Goal: Task Accomplishment & Management: Manage account settings

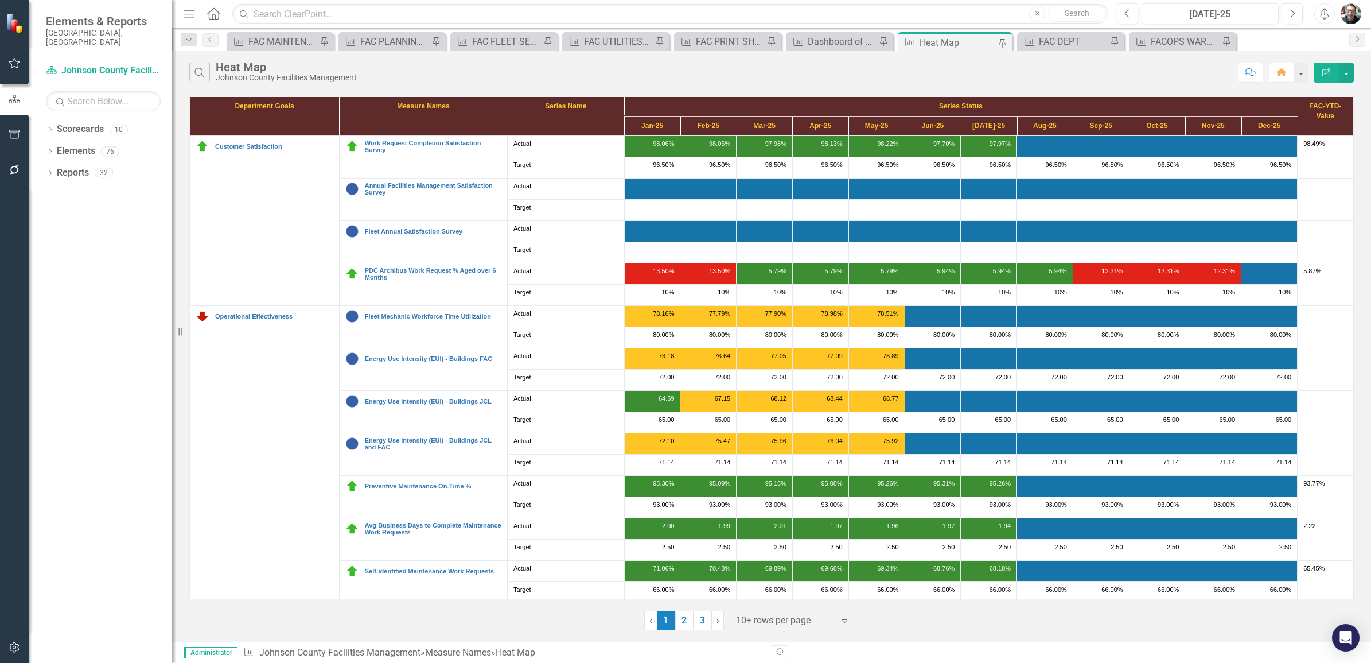
click at [1076, 649] on div "Revision History" at bounding box center [1360, 652] width 1176 height 15
click at [290, 41] on div "FAC MAINTENANCE" at bounding box center [282, 41] width 68 height 14
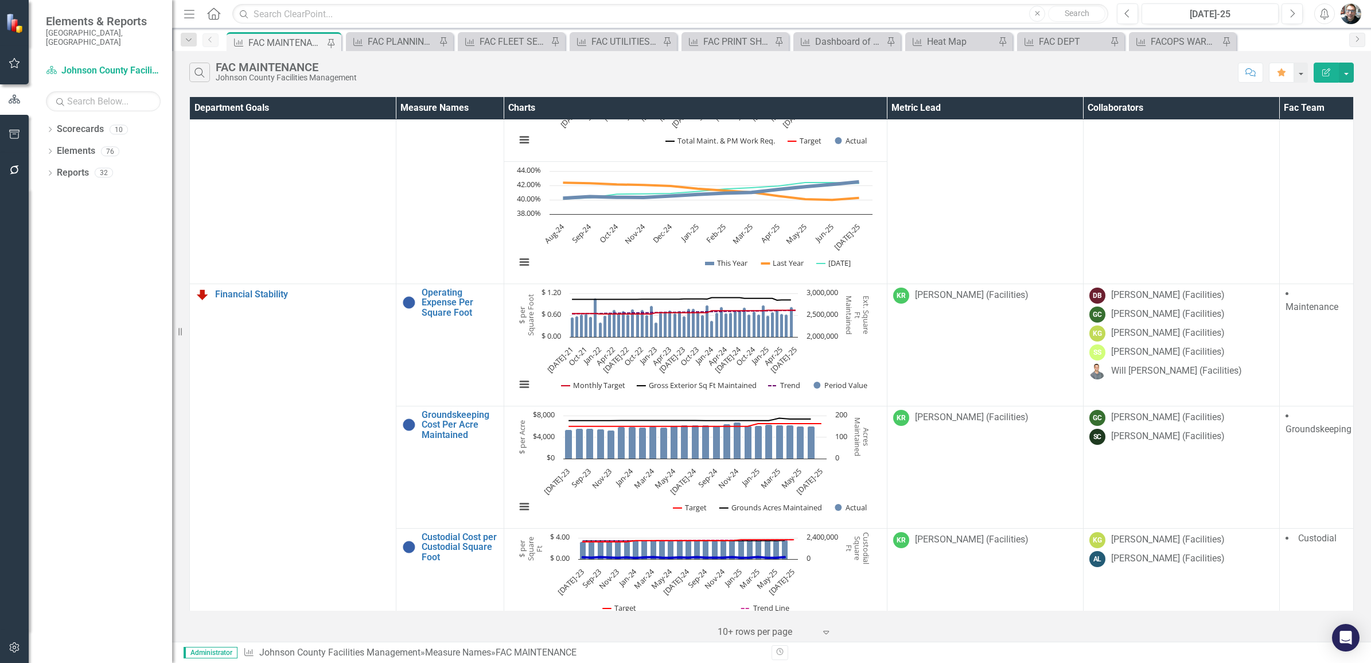
scroll to position [1004, 0]
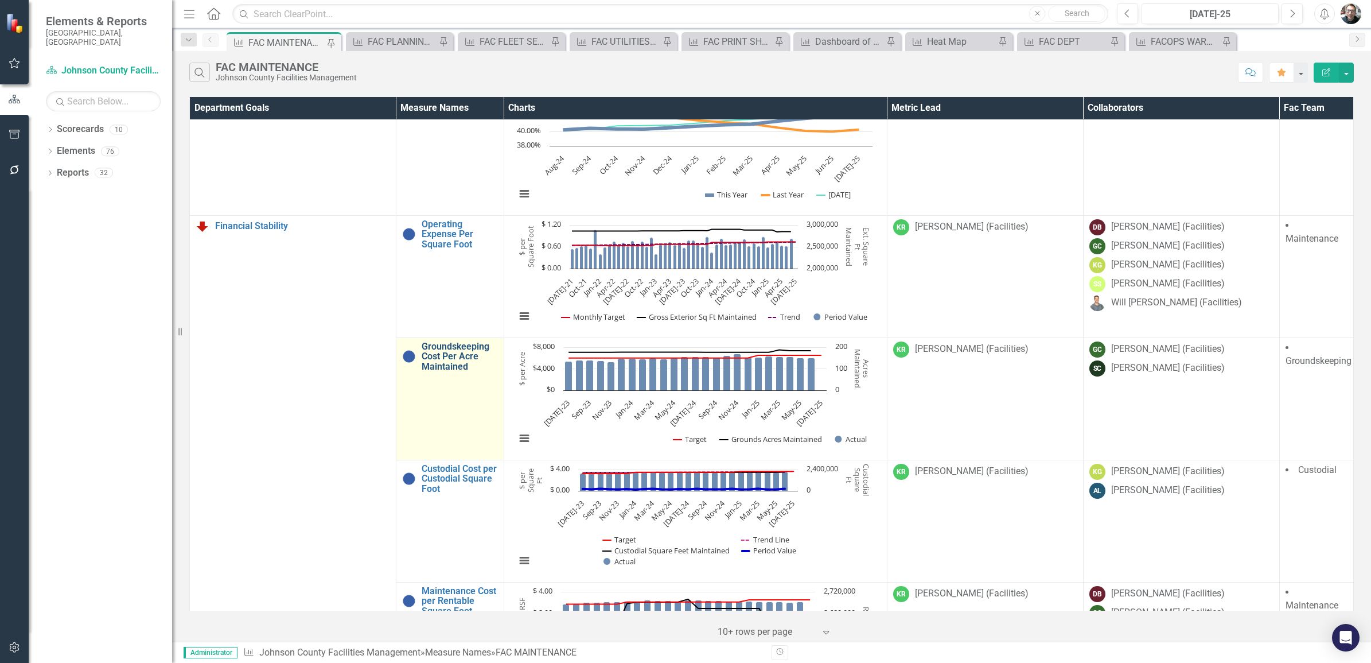
click at [453, 365] on link "Groundskeeping Cost Per Acre Maintained" at bounding box center [460, 356] width 76 height 30
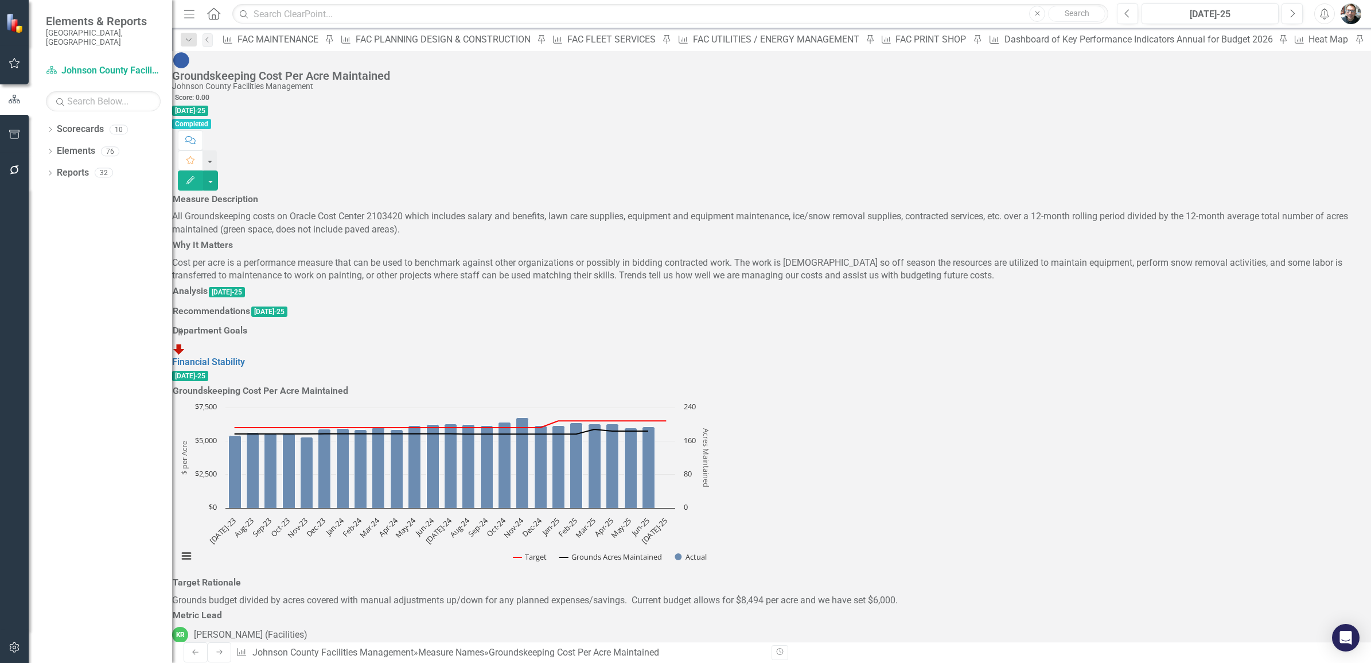
scroll to position [1380, 0]
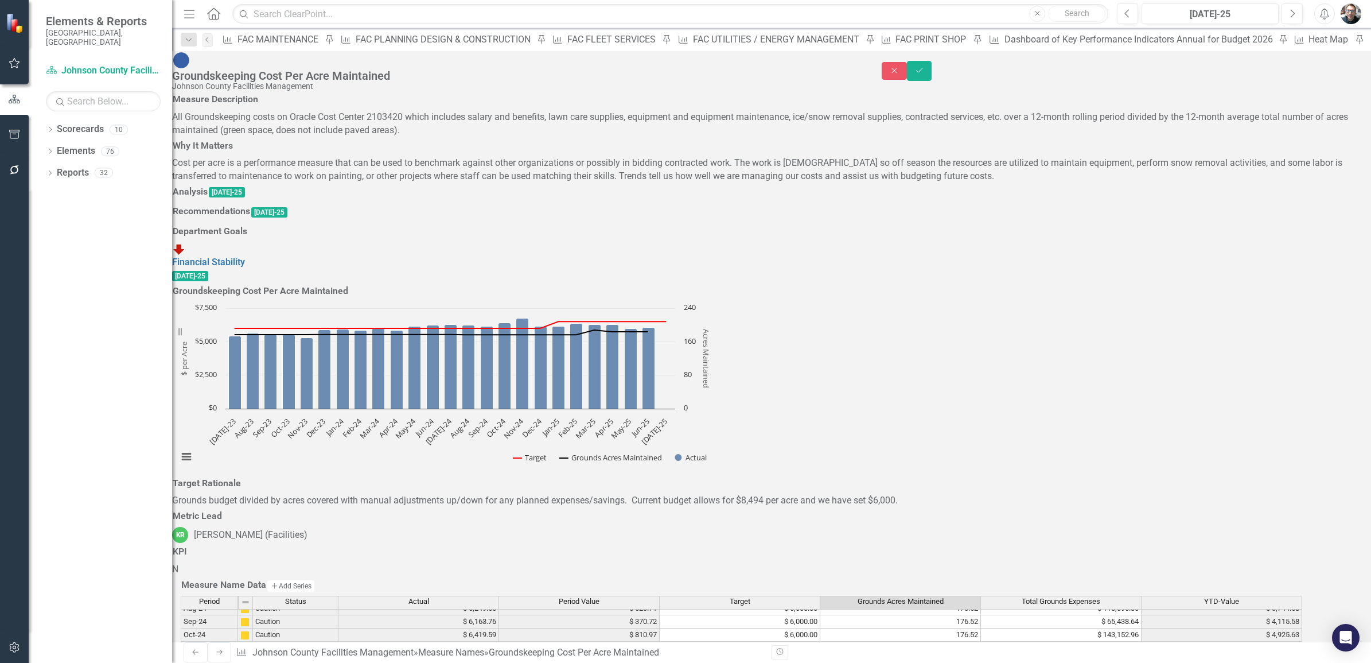
type textarea "183.8"
type textarea "90171.42"
click at [932, 66] on button "Save" at bounding box center [919, 71] width 25 height 20
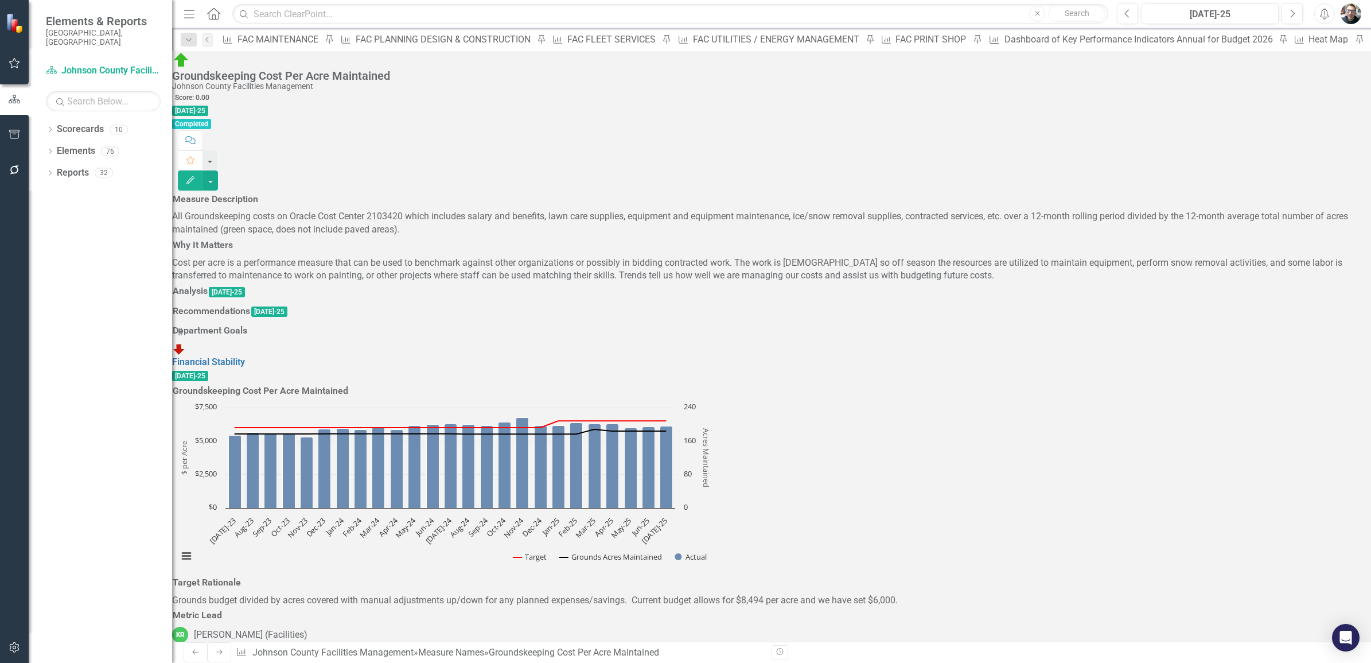
scroll to position [0, 0]
click at [438, 39] on icon "Pin" at bounding box center [442, 42] width 9 height 11
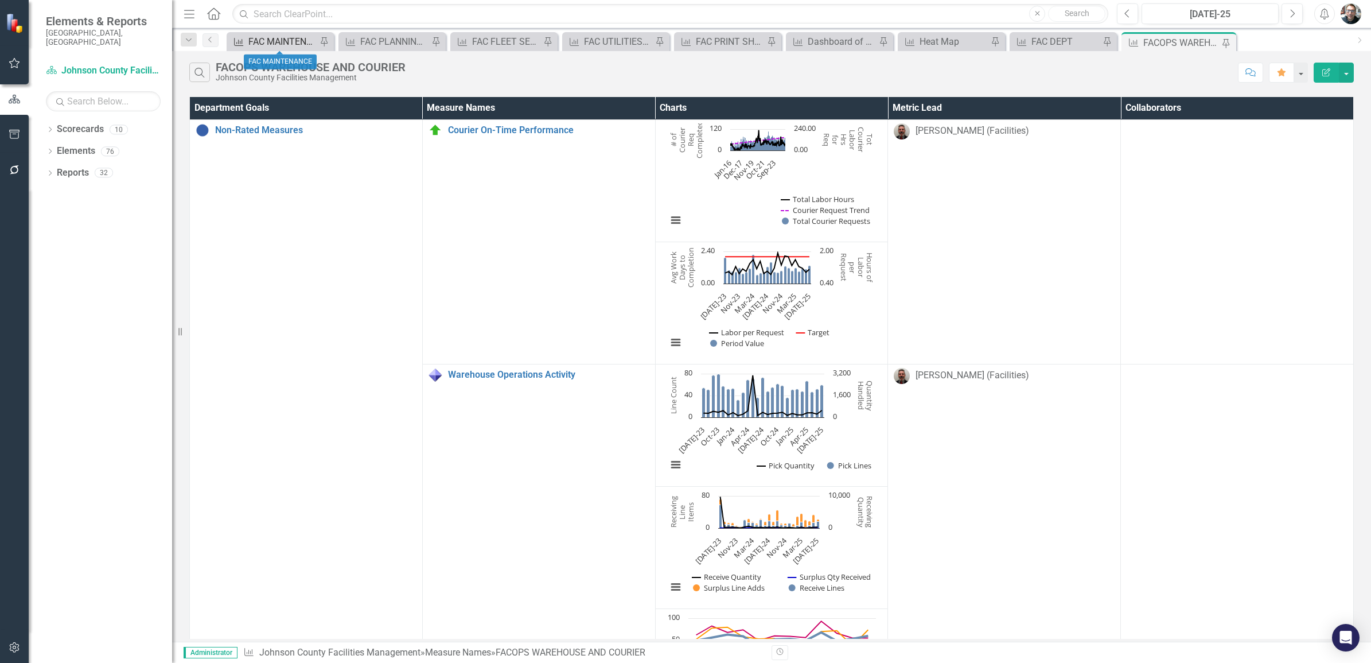
click at [271, 39] on div "FAC MAINTENANCE" at bounding box center [282, 41] width 68 height 14
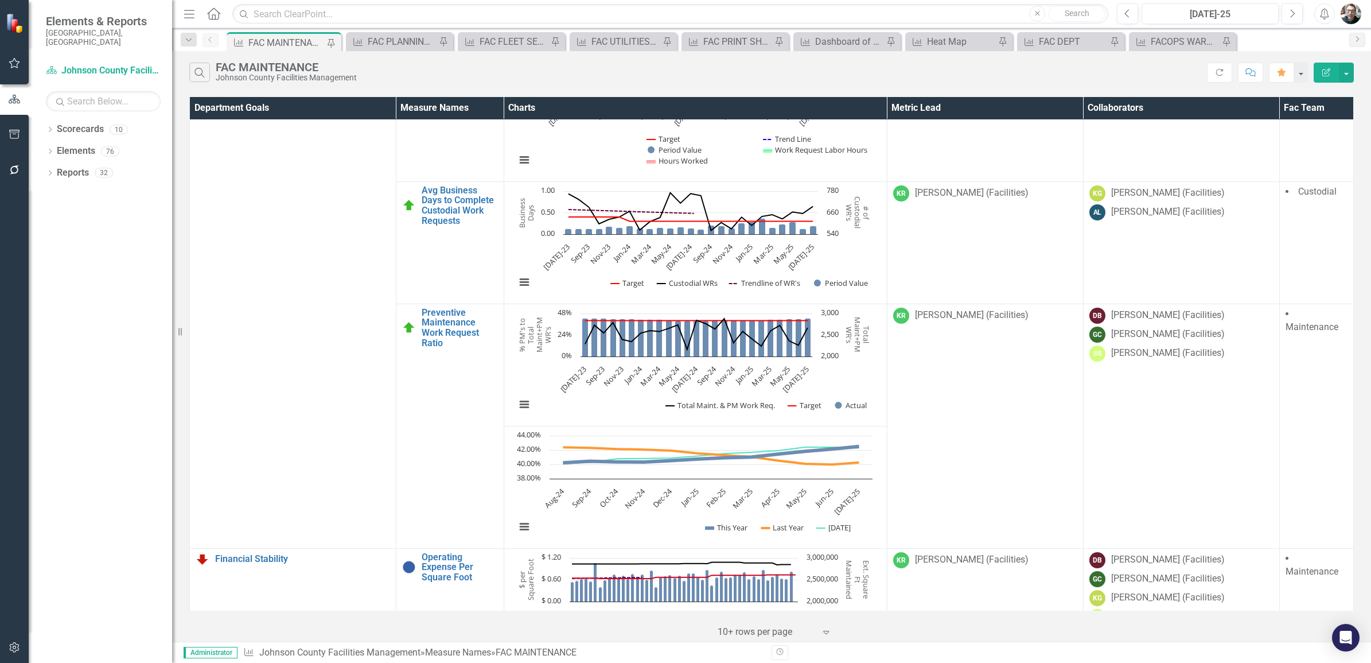
scroll to position [1004, 0]
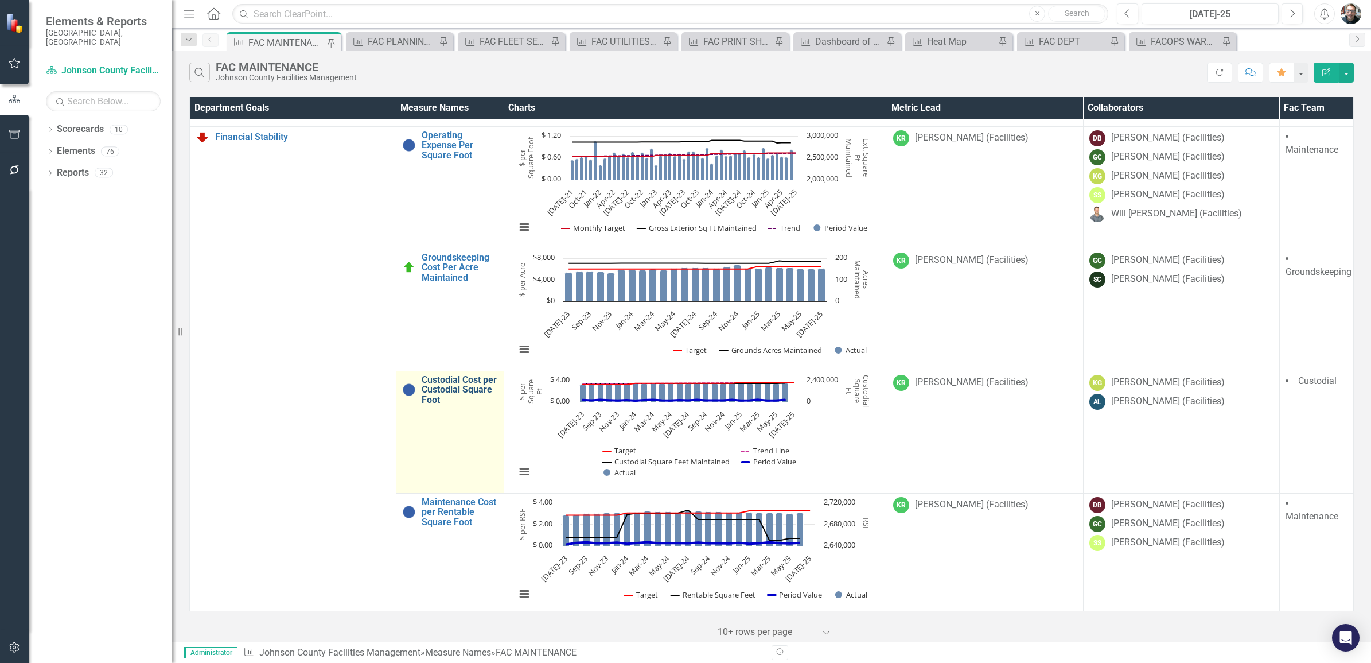
click at [442, 413] on td "Custodial Cost per Custodial Square Foot Link Map View Link Map Edit Edit Measu…" at bounding box center [450, 432] width 108 height 122
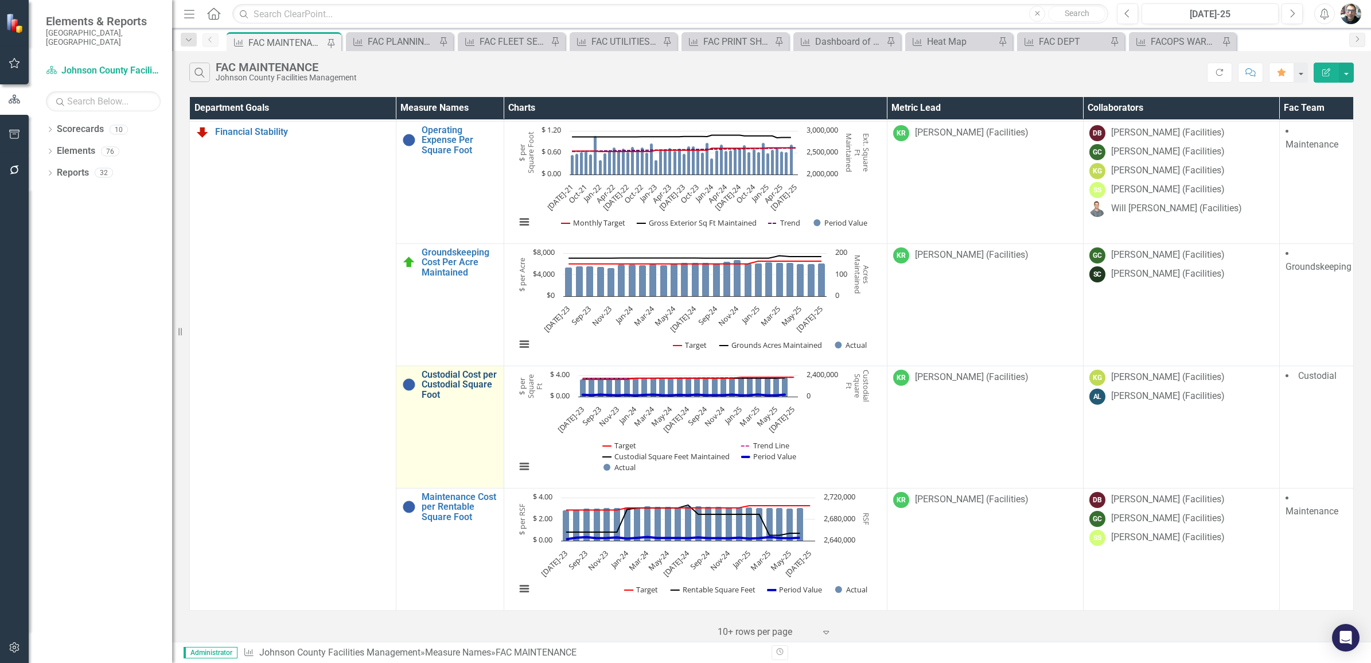
click at [440, 384] on link "Custodial Cost per Custodial Square Foot" at bounding box center [460, 384] width 76 height 30
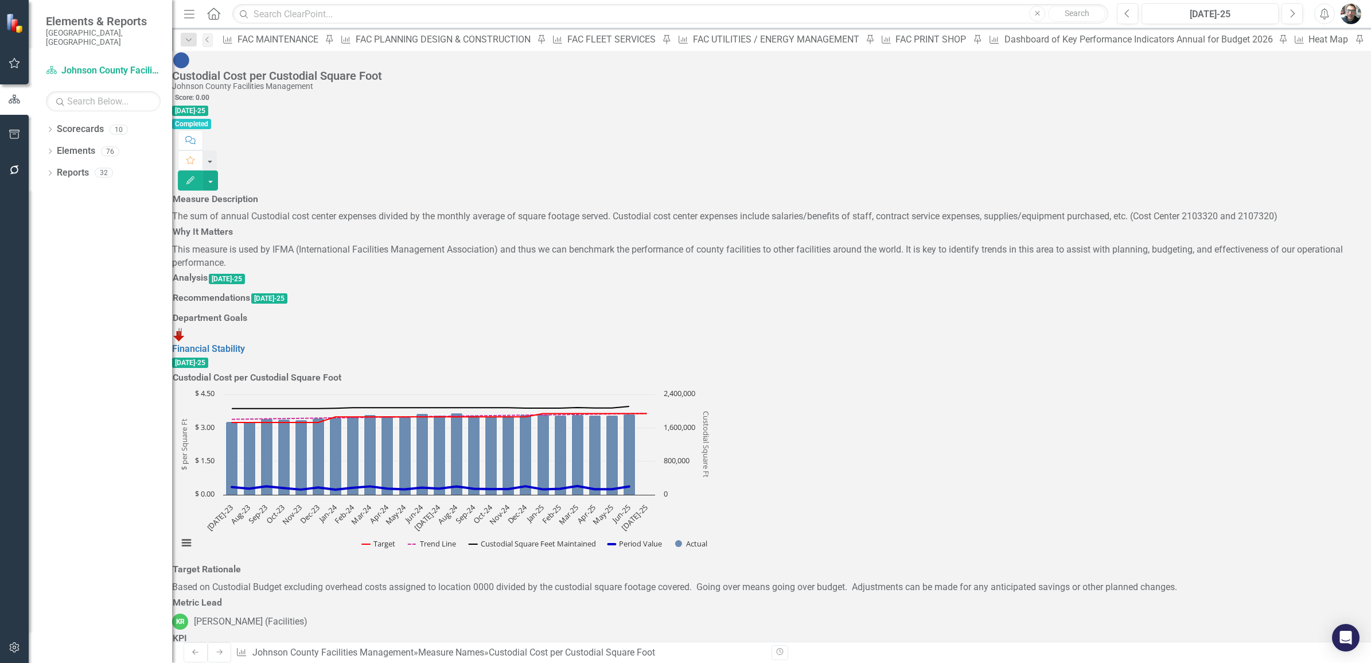
type textarea "5"
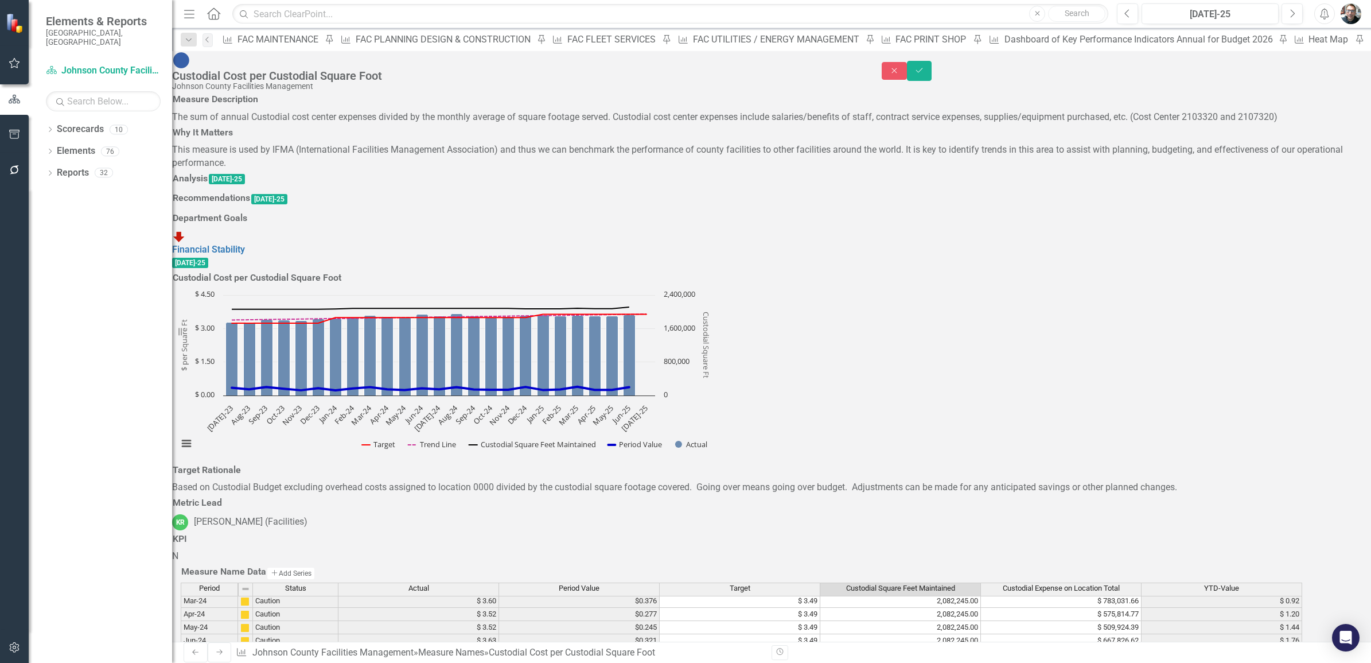
type textarea "2111081"
type textarea "7"
type textarea "600454.20"
click at [208, 184] on h3 "Analysis" at bounding box center [190, 178] width 35 height 10
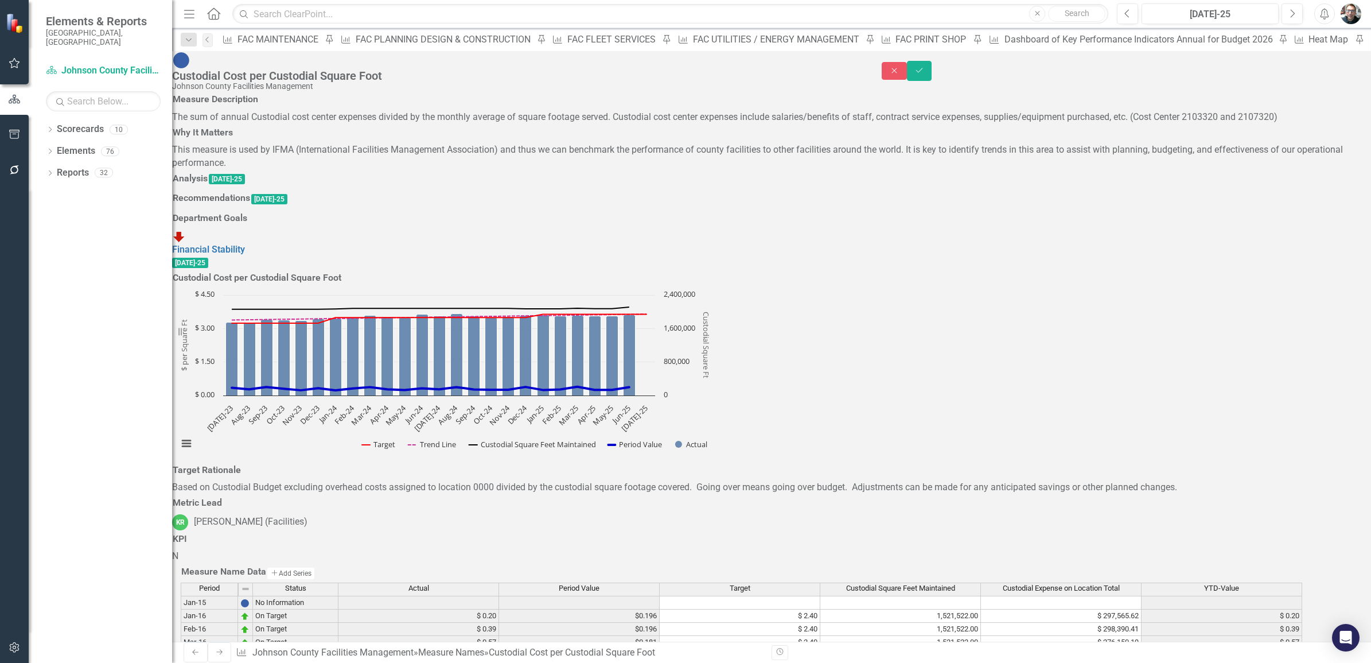
click at [208, 184] on h3 "Analysis" at bounding box center [190, 178] width 35 height 10
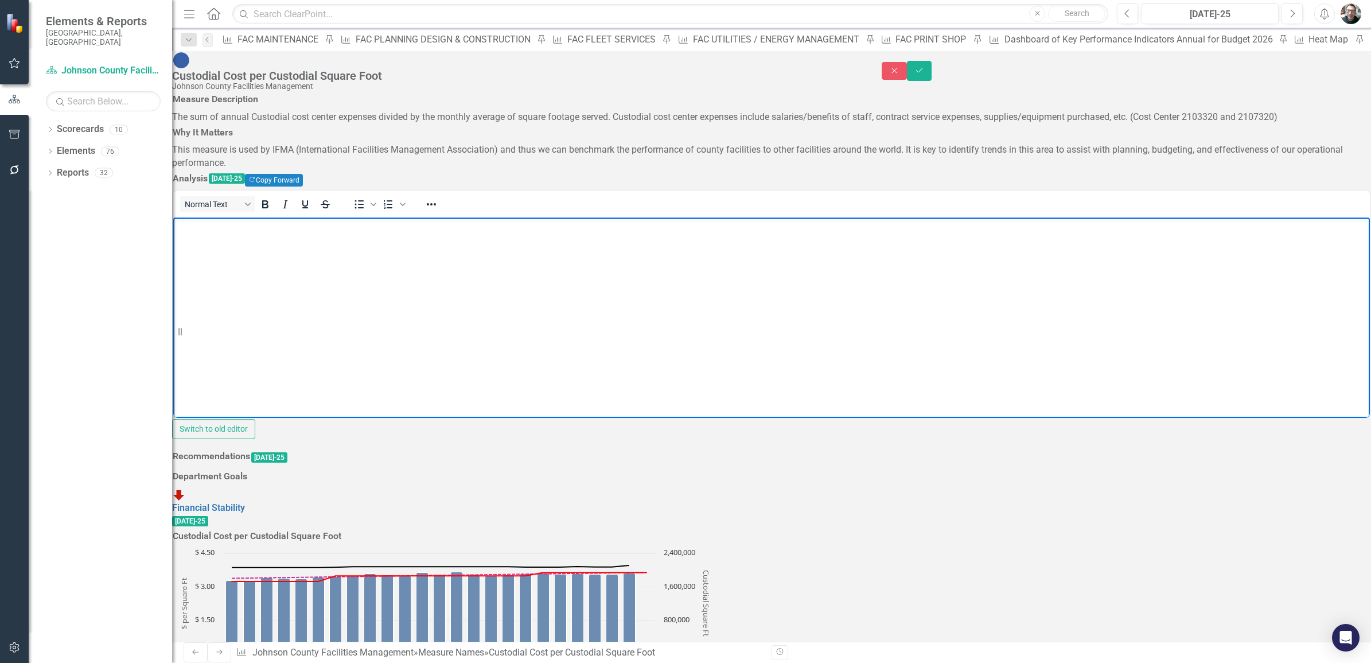
click at [236, 244] on body "Rich Text Area. Press ALT-0 for help." at bounding box center [771, 303] width 1197 height 172
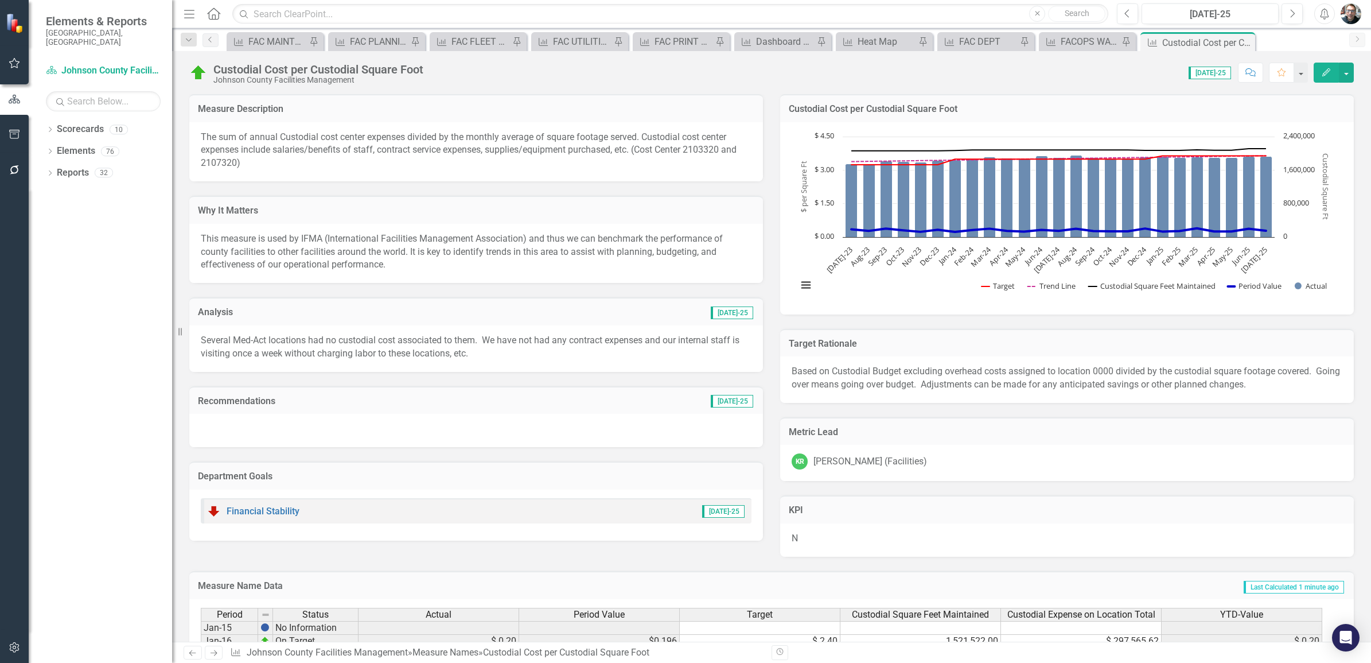
click at [217, 313] on h3 "Analysis" at bounding box center [322, 312] width 248 height 10
click at [217, 311] on h3 "Analysis" at bounding box center [322, 312] width 248 height 10
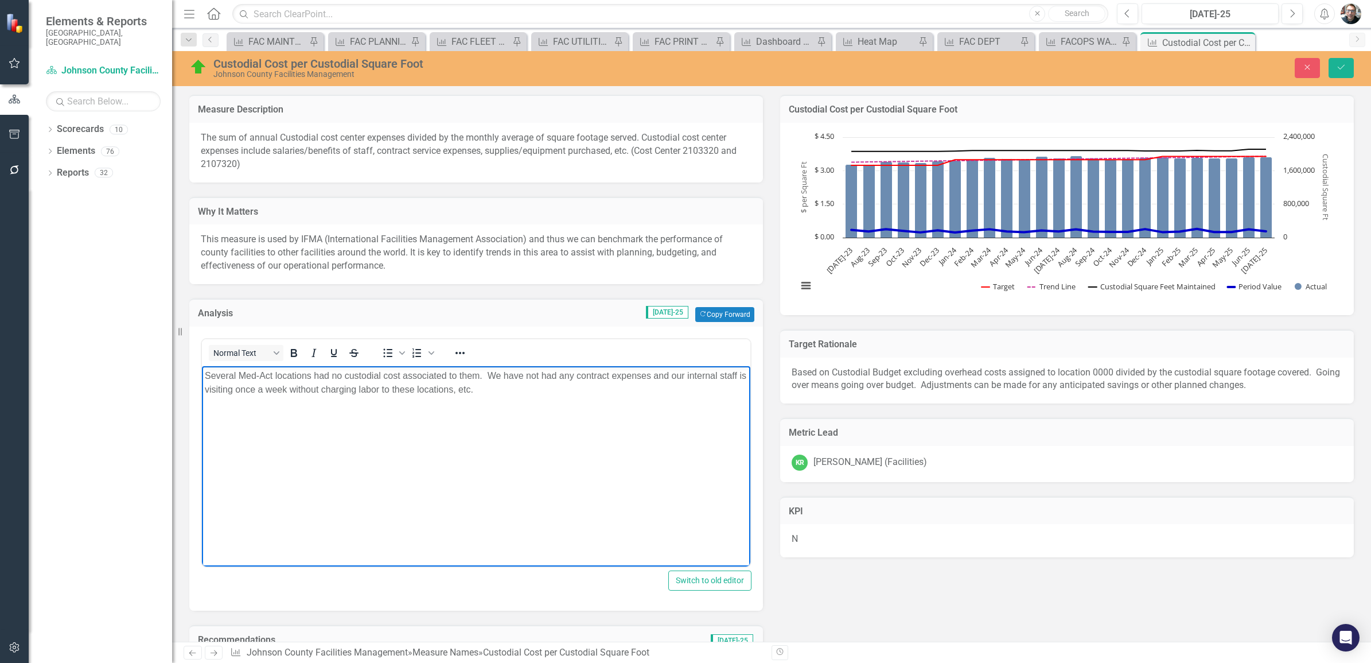
click at [519, 390] on p "Several Med-Act locations had no custodial cost associated to them. We have not…" at bounding box center [476, 382] width 543 height 28
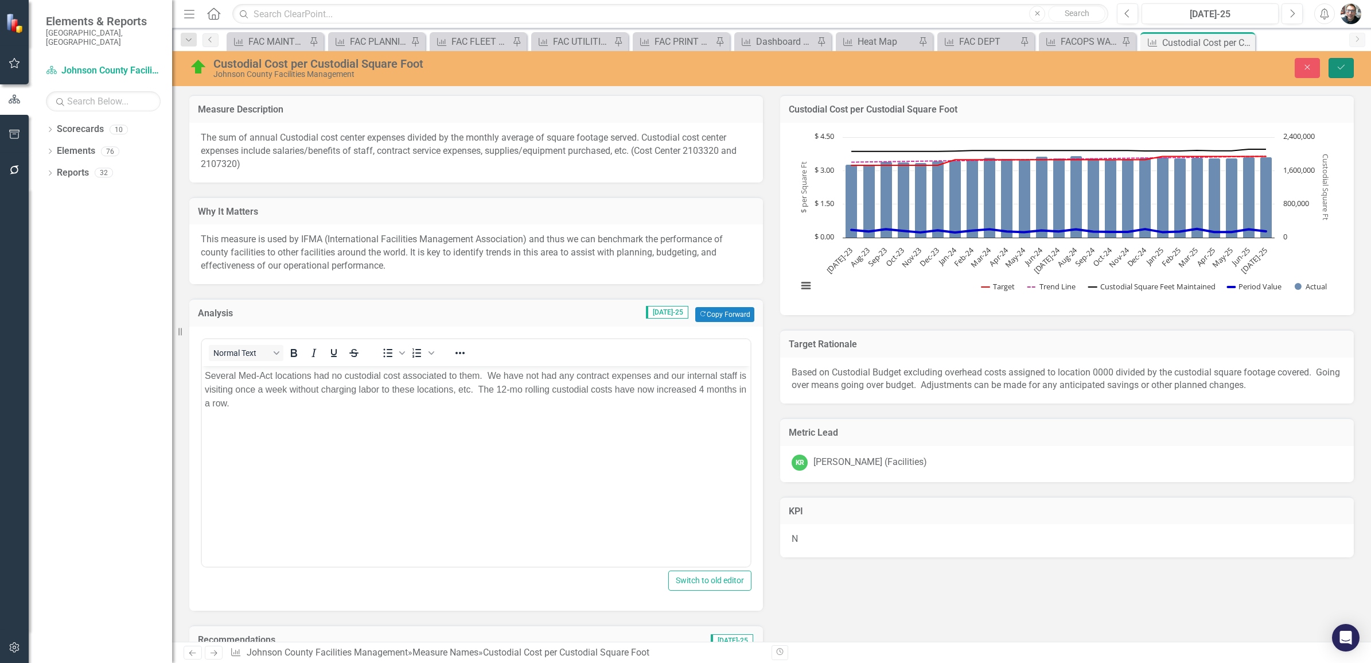
click at [1338, 67] on icon "Save" at bounding box center [1341, 67] width 10 height 8
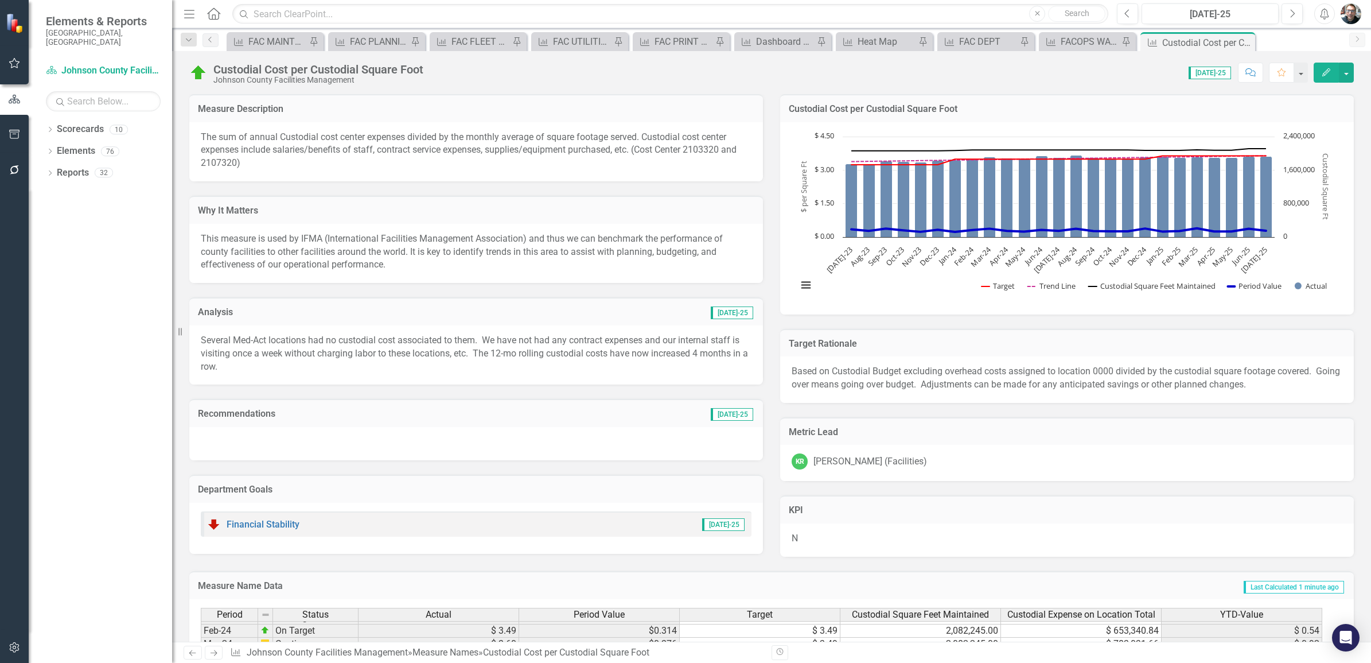
click at [212, 311] on h3 "Analysis" at bounding box center [322, 312] width 248 height 10
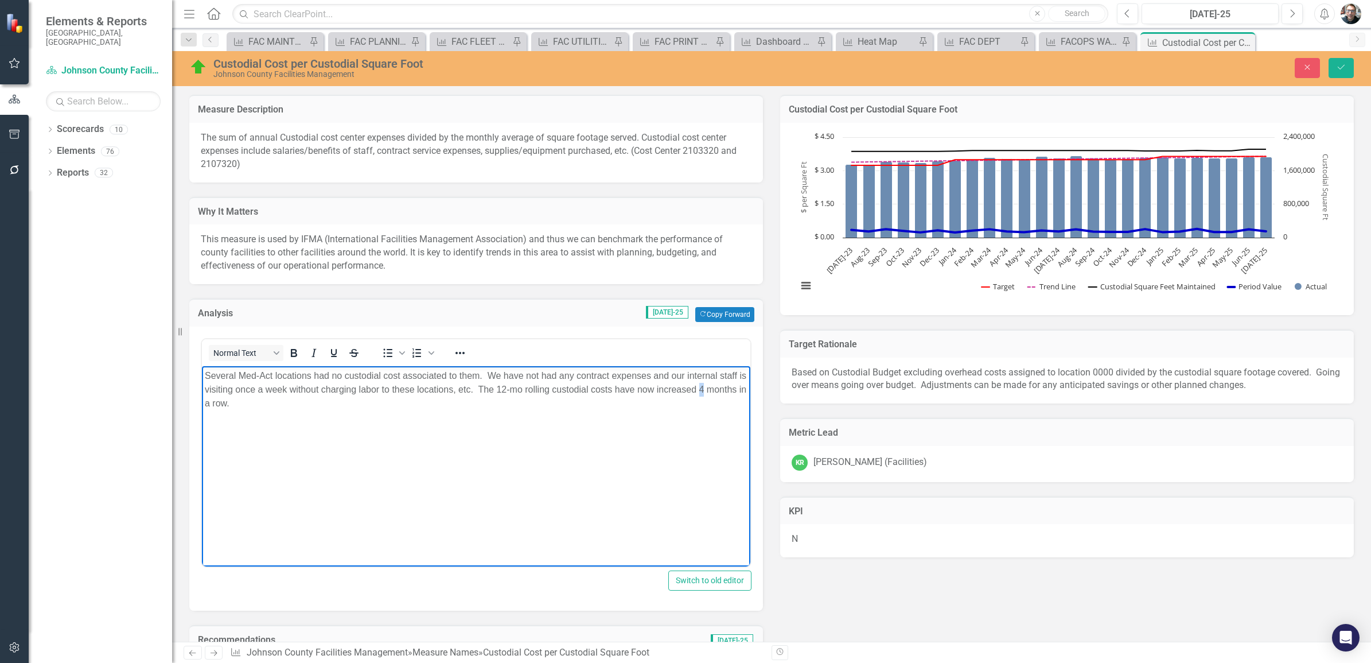
click at [711, 388] on p "Several Med-Act locations had no custodial cost associated to them. We have not…" at bounding box center [476, 388] width 543 height 41
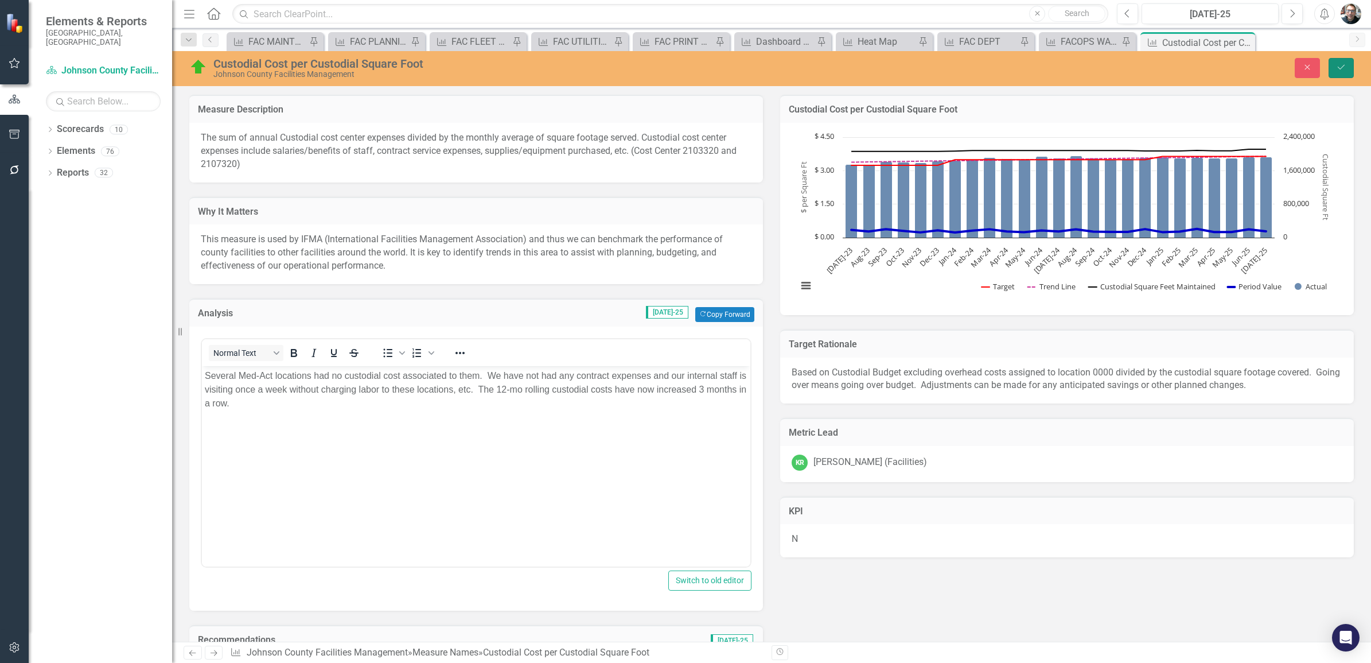
click at [1341, 66] on icon "Save" at bounding box center [1341, 67] width 10 height 8
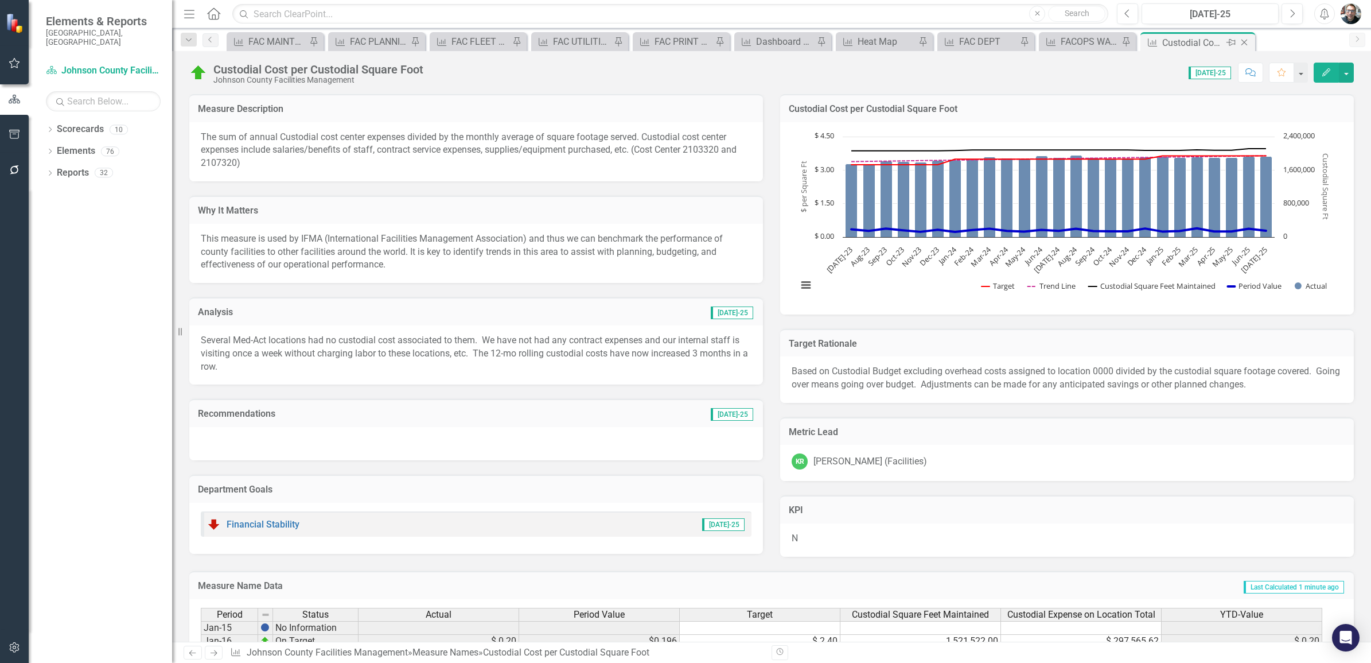
click at [1229, 41] on icon "Pin" at bounding box center [1230, 42] width 9 height 11
click at [430, 41] on icon at bounding box center [431, 43] width 9 height 7
click at [0, 0] on icon "Close" at bounding box center [0, 0] width 0 height 0
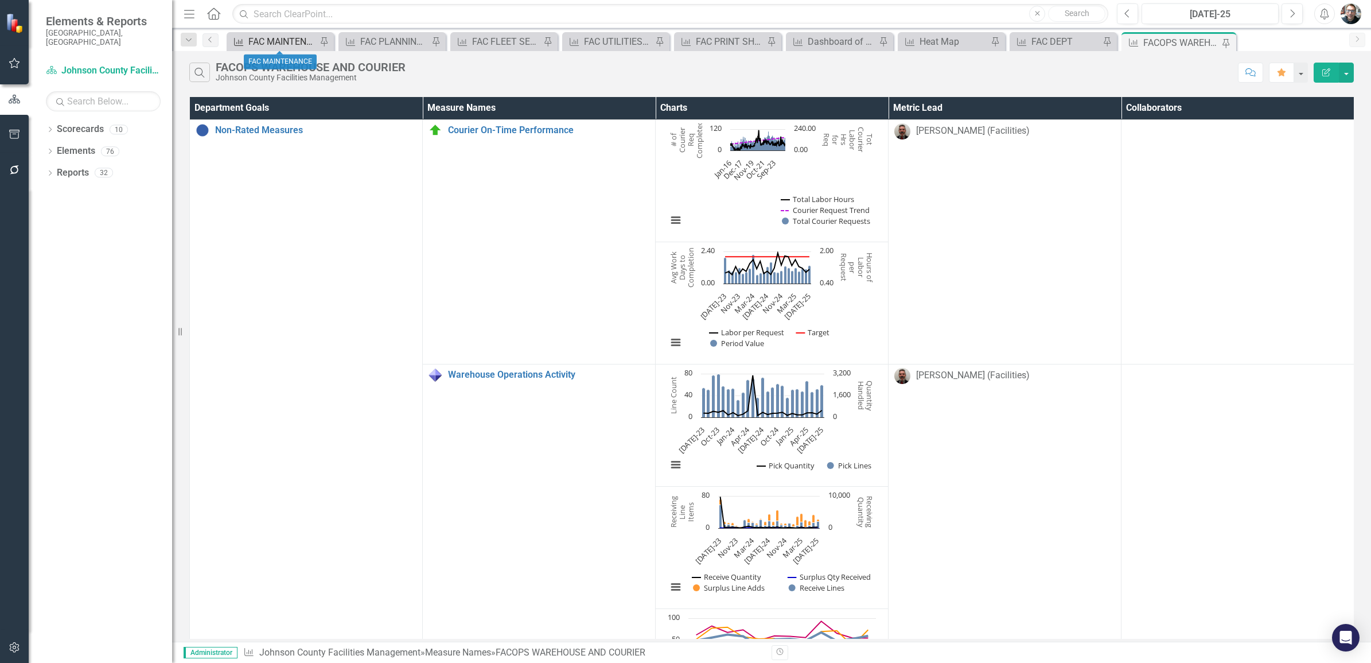
click at [282, 42] on div "FAC MAINTENANCE" at bounding box center [282, 41] width 68 height 14
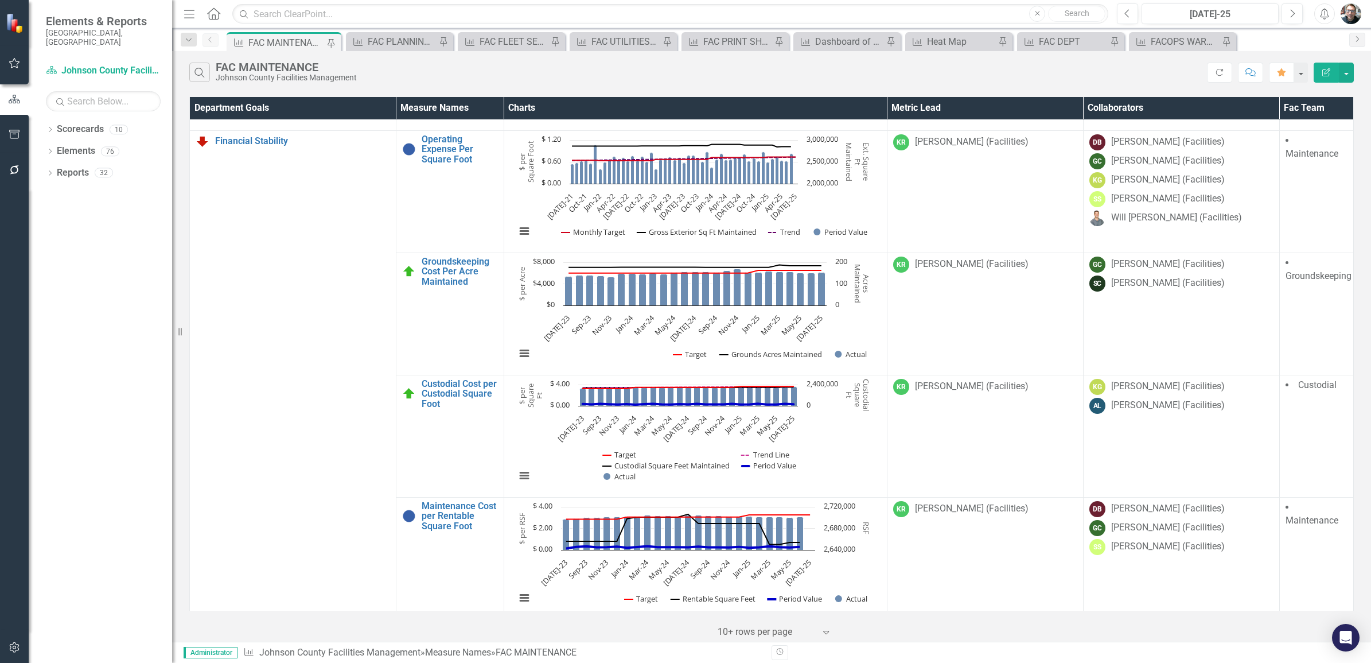
scroll to position [1101, 0]
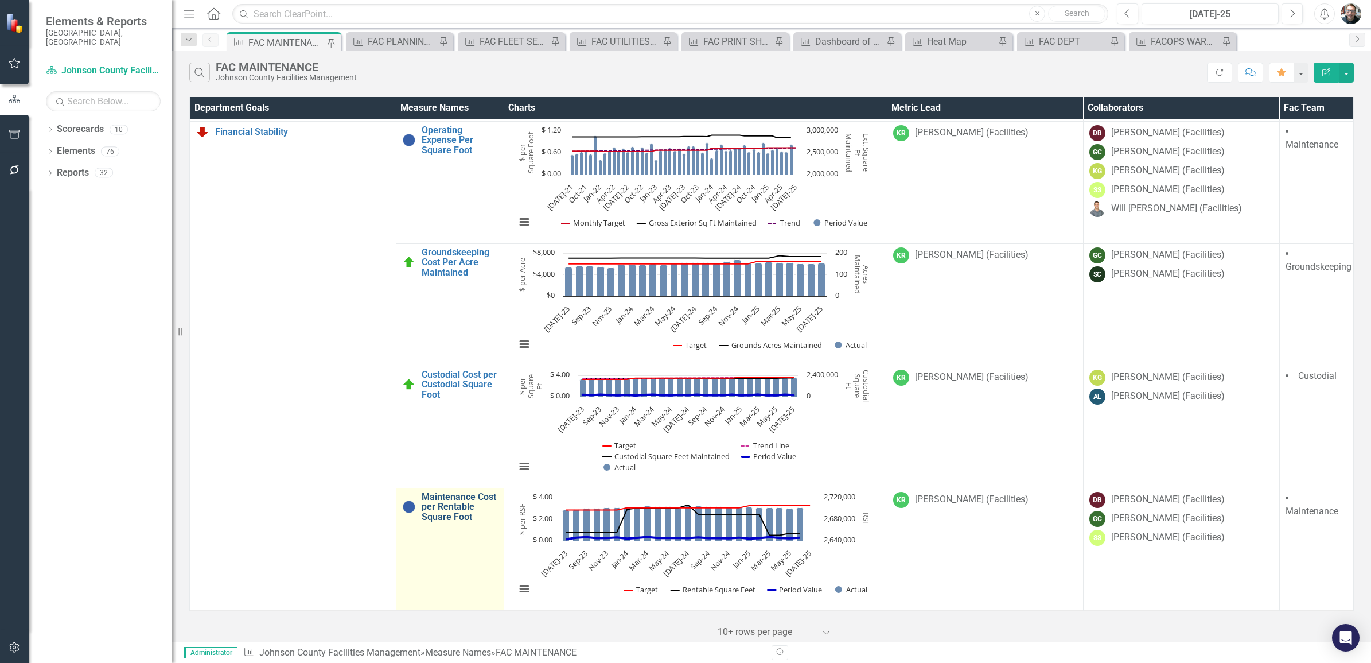
click at [438, 512] on link "Maintenance Cost per Rentable Square Foot" at bounding box center [460, 507] width 76 height 30
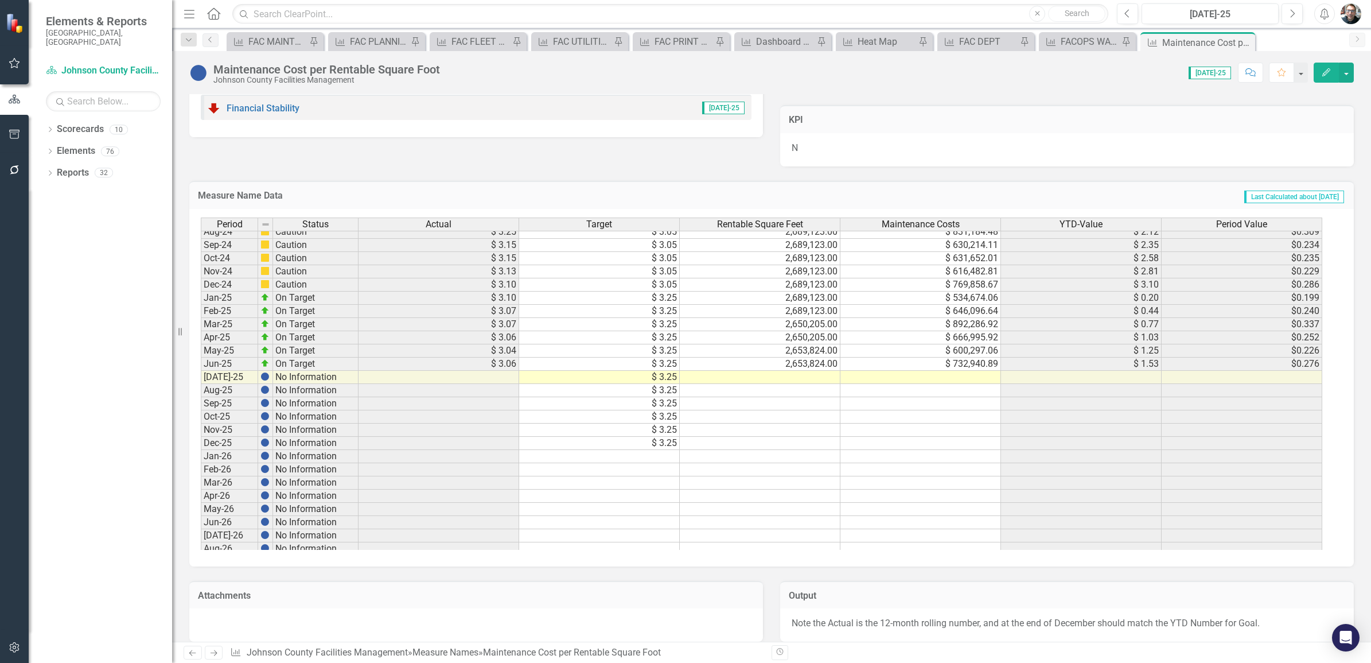
scroll to position [1362, 0]
click at [793, 379] on tbody "Aug-24 Caution $ 3.25 $ 3.05 2,689,123.00 $ 831,184.48 $ 2.12 $0.309 Sep-24 Cau…" at bounding box center [761, 498] width 1121 height 541
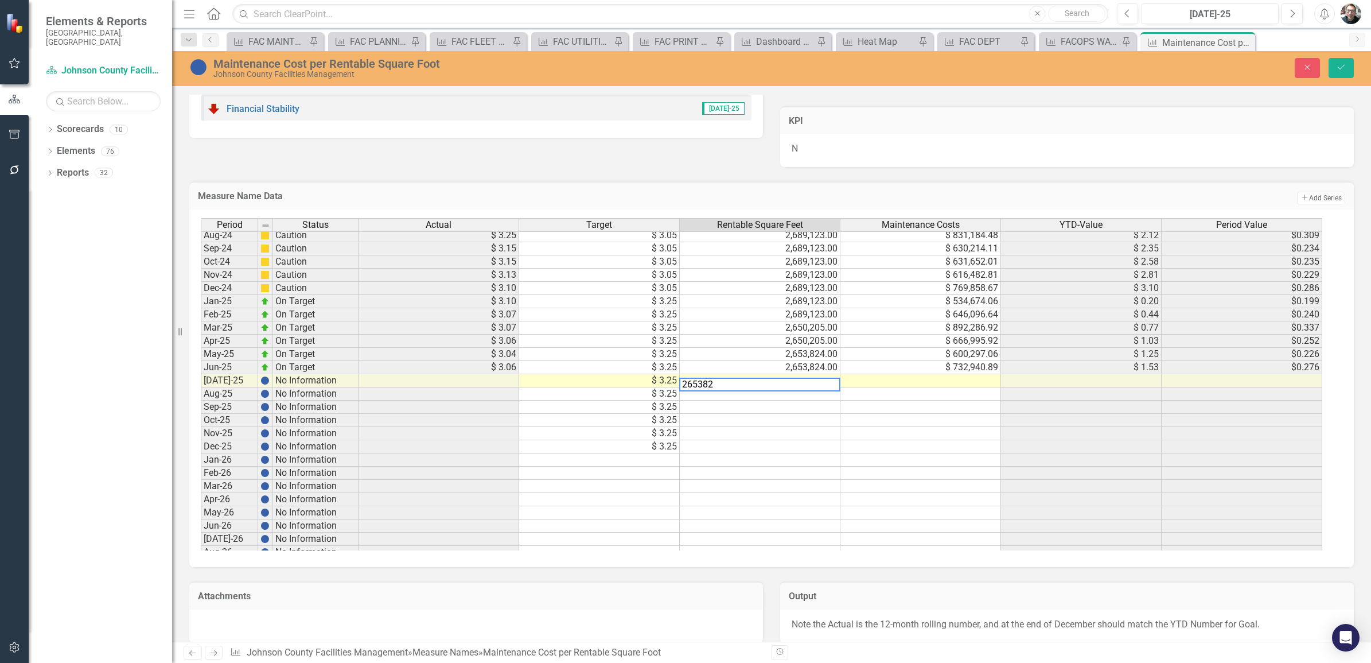
type textarea "2653824"
click at [928, 380] on td at bounding box center [920, 380] width 161 height 13
type textarea "752294.30"
click at [1340, 67] on icon "Save" at bounding box center [1341, 67] width 10 height 8
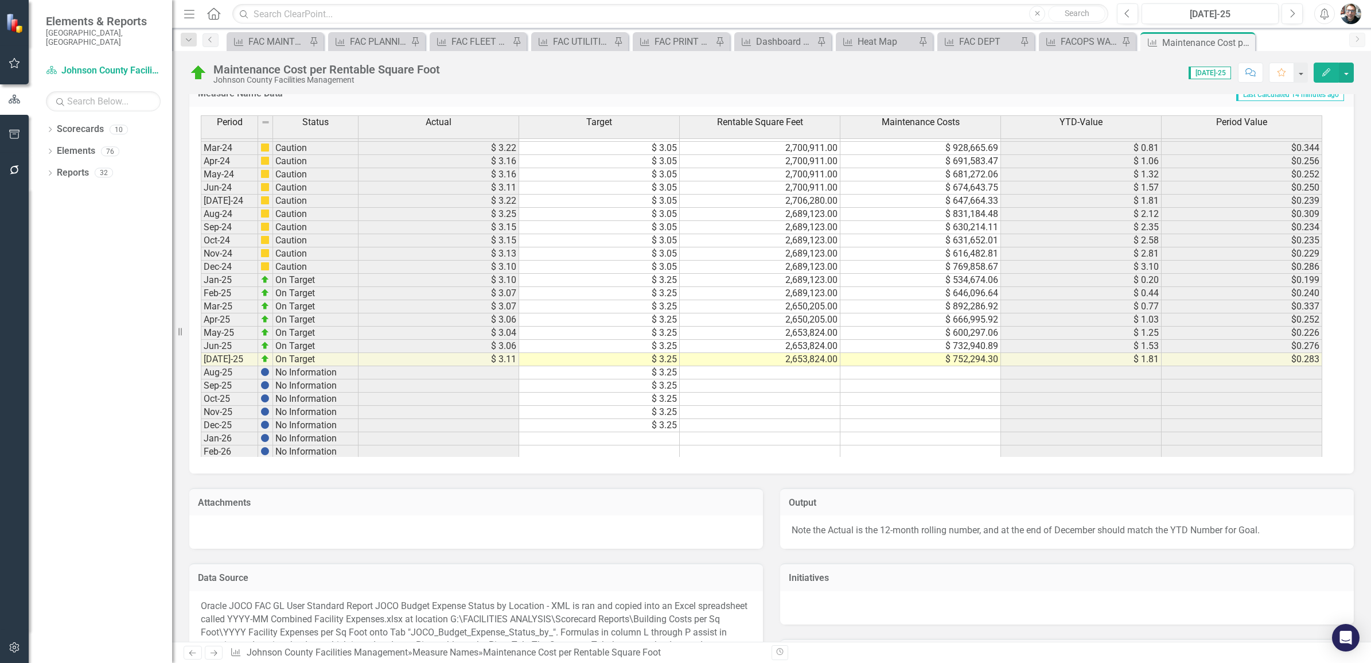
scroll to position [469, 0]
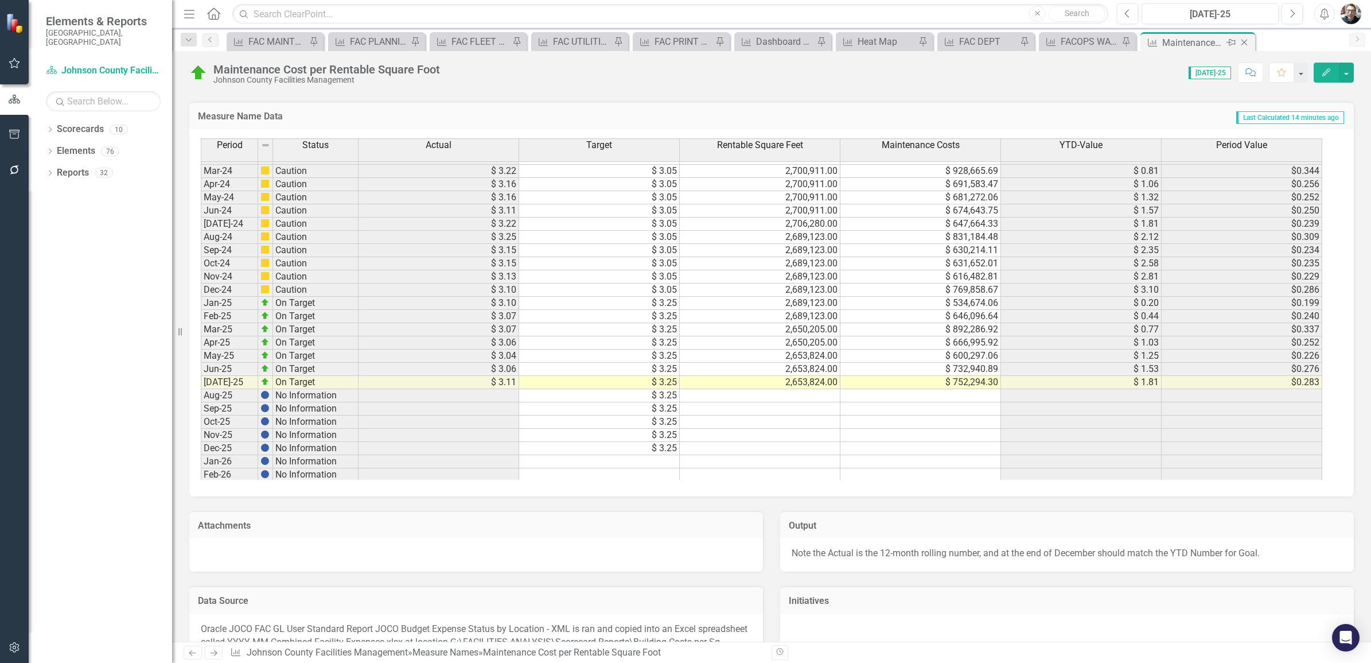
click at [1229, 42] on icon at bounding box center [1230, 42] width 9 height 7
click at [431, 42] on icon "Pin" at bounding box center [431, 42] width 9 height 11
click at [1242, 43] on icon "Close" at bounding box center [1243, 42] width 11 height 9
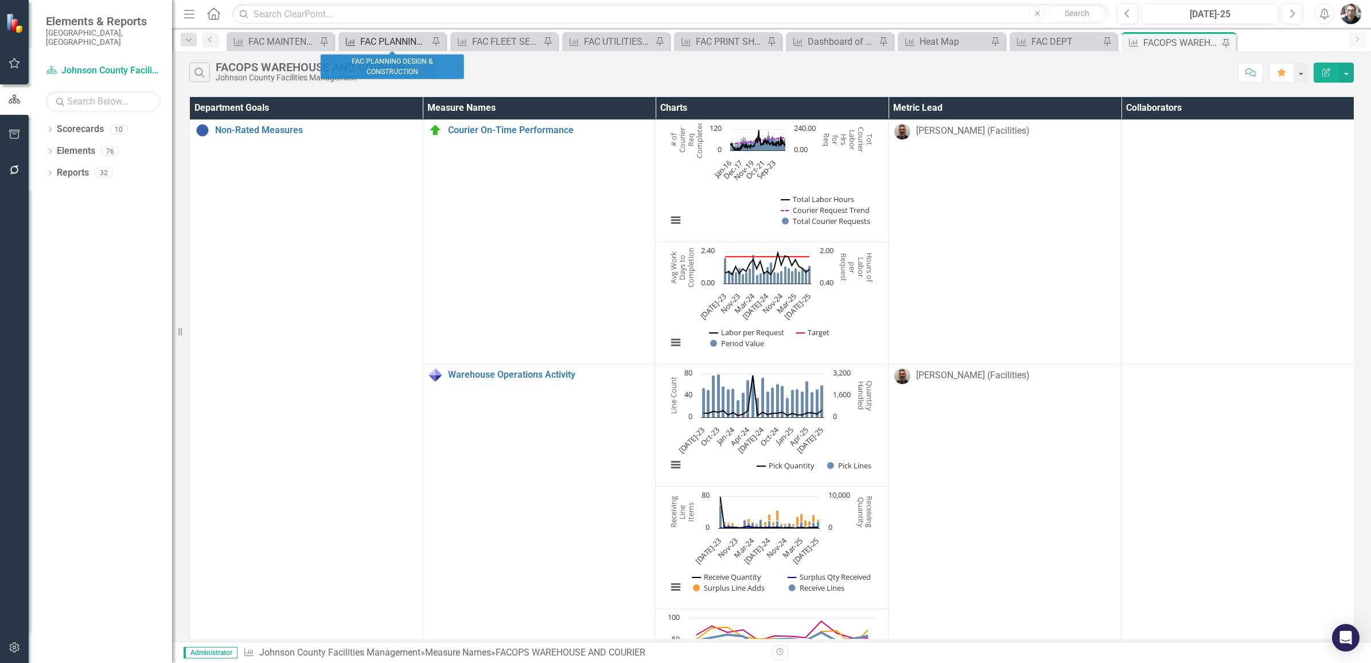
click at [387, 42] on div "FAC PLANNING DESIGN & CONSTRUCTION" at bounding box center [394, 41] width 68 height 14
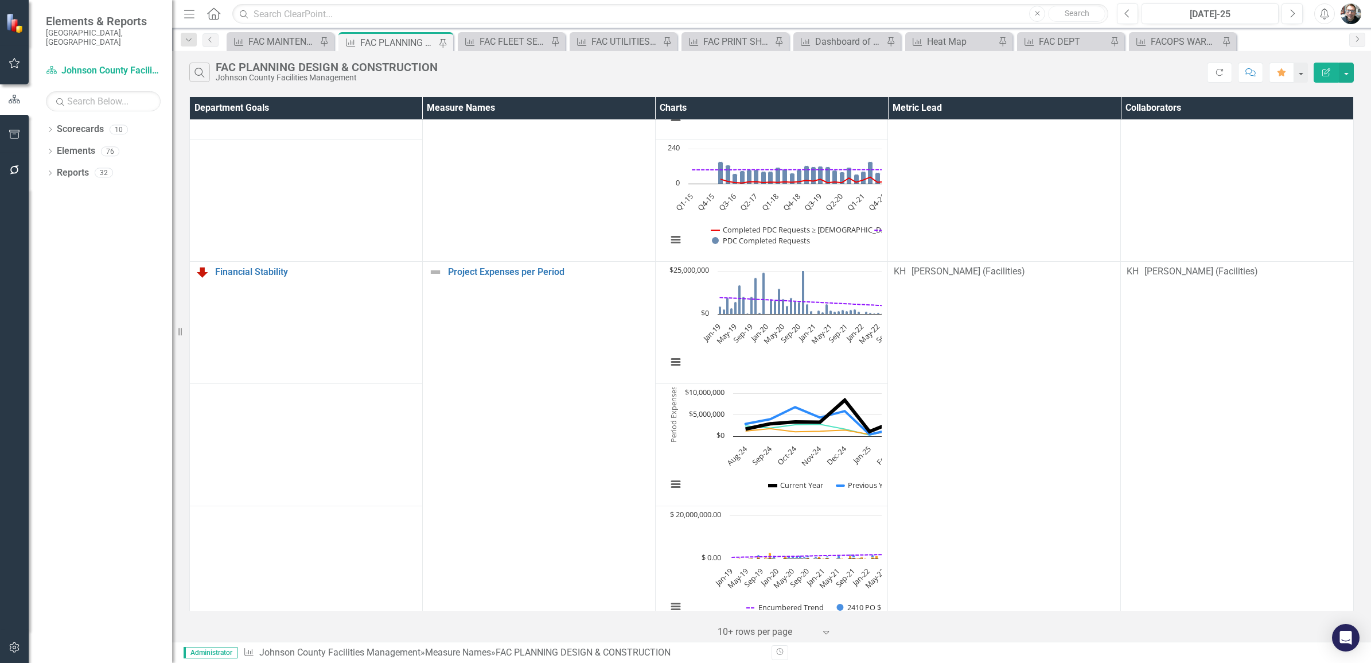
scroll to position [864, 0]
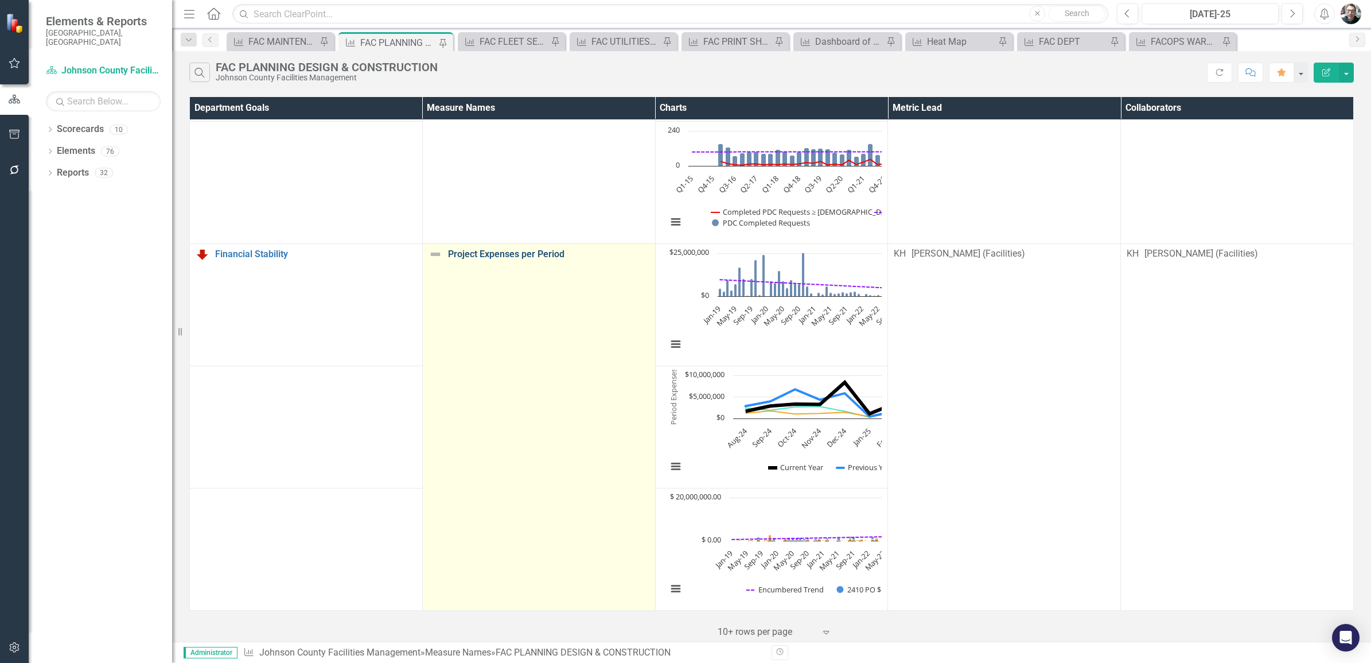
click at [488, 249] on link "Project Expenses per Period" at bounding box center [548, 254] width 201 height 10
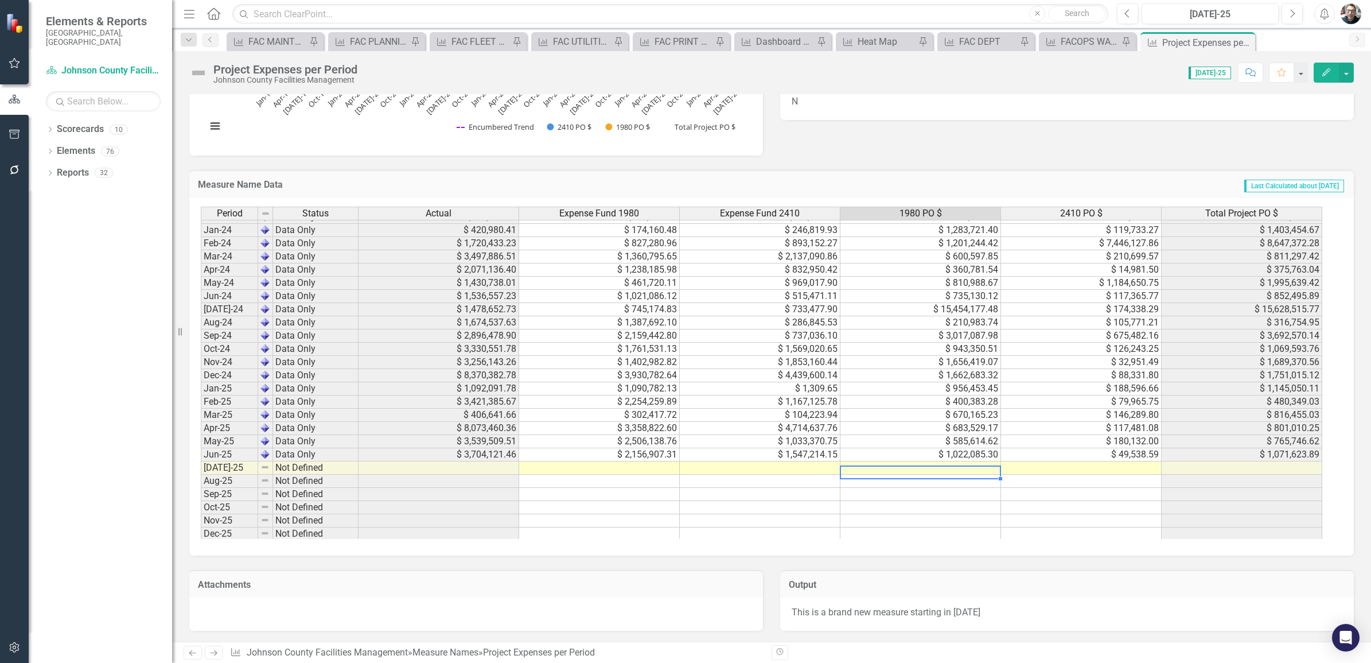
click at [936, 472] on tbody "Jul-23 Data Only $ 4,688,705.36 $ 1,529,807.51 $ 3,158,897.85 $ 1,637,028.20 $ …" at bounding box center [761, 441] width 1121 height 594
click at [883, 472] on td at bounding box center [920, 467] width 161 height 13
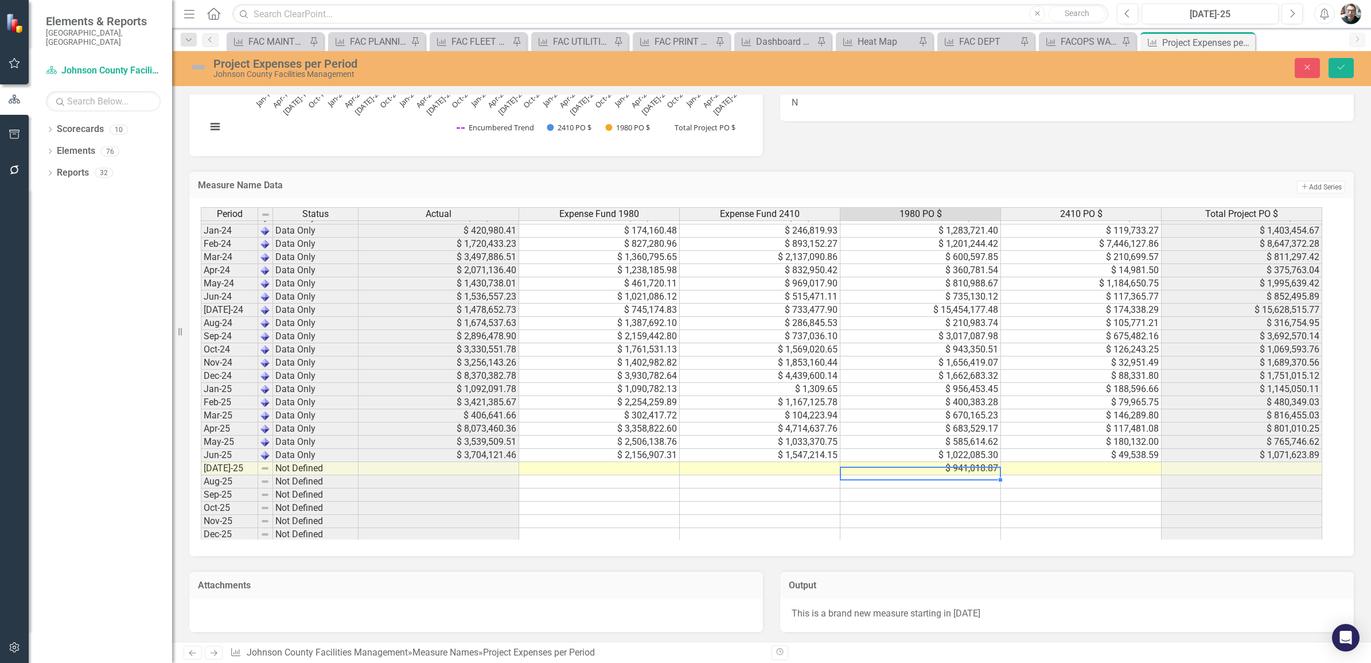
click at [1068, 474] on td at bounding box center [1081, 468] width 161 height 13
click at [1098, 471] on td at bounding box center [1081, 468] width 161 height 13
type textarea "308208.91"
click at [1339, 67] on icon "Save" at bounding box center [1341, 67] width 10 height 8
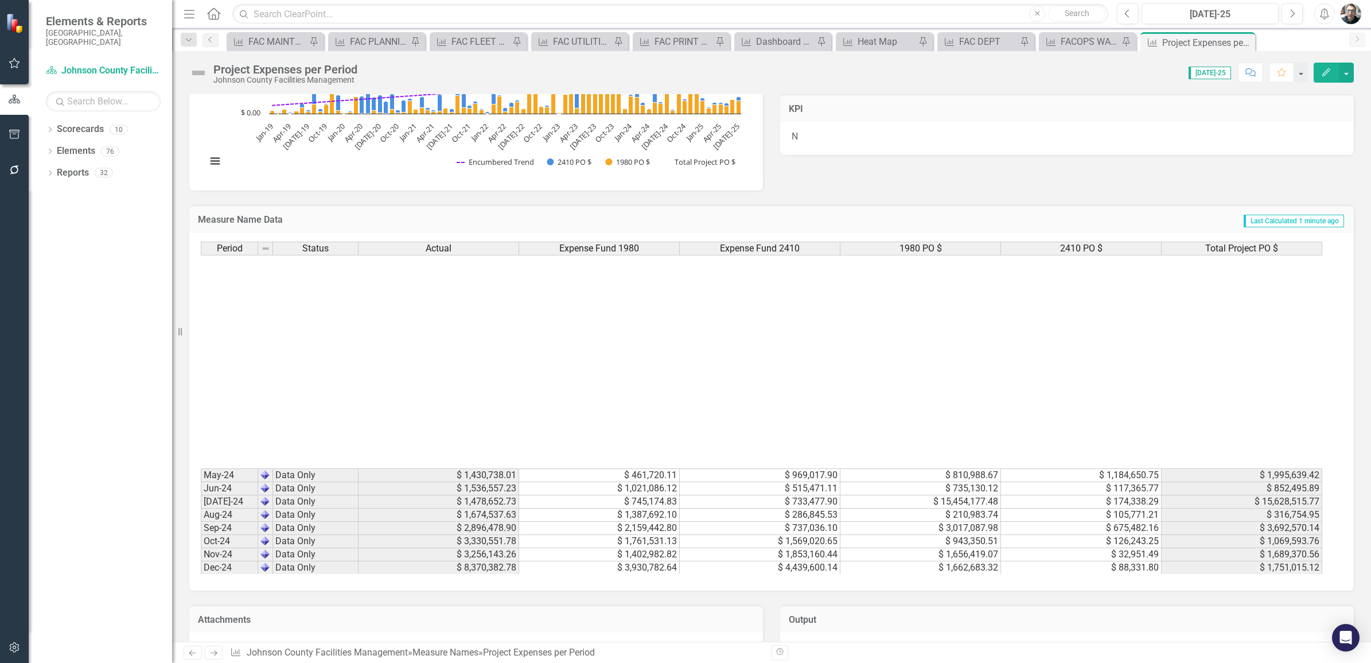
scroll to position [991, 0]
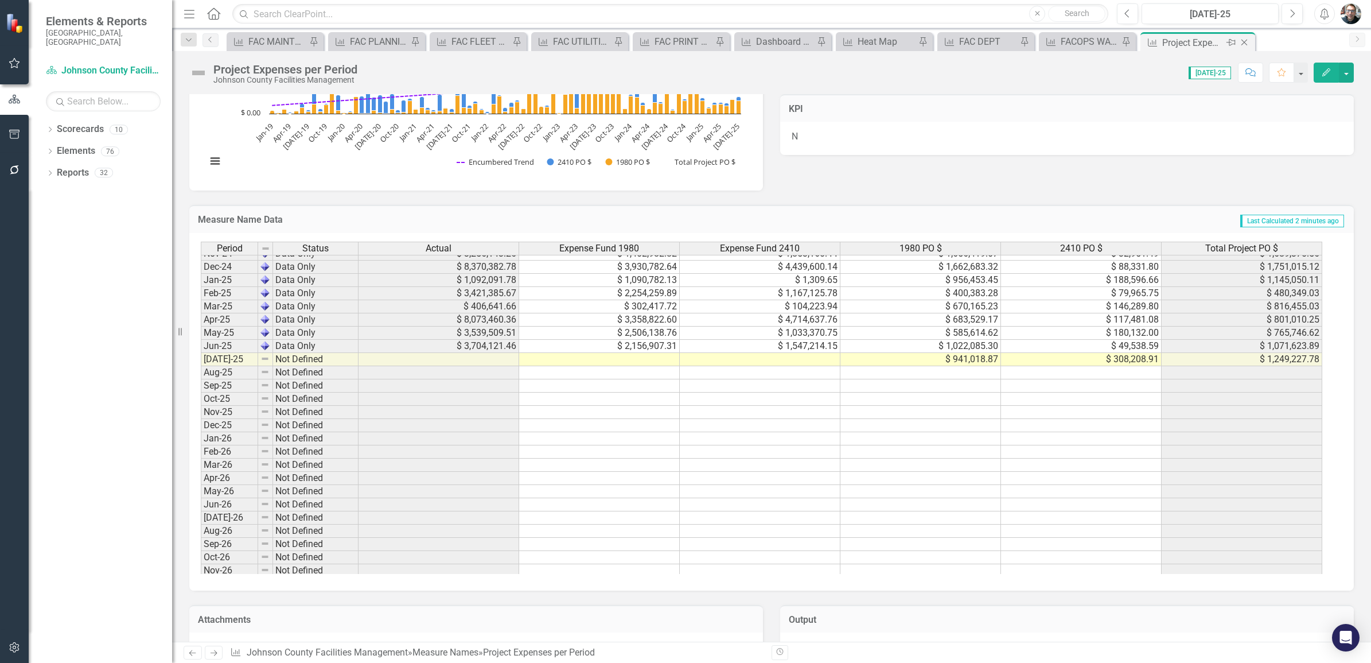
click at [1230, 42] on icon at bounding box center [1230, 42] width 9 height 7
click at [532, 41] on icon "Pin" at bounding box center [533, 42] width 9 height 11
click at [1243, 41] on icon "Close" at bounding box center [1243, 42] width 11 height 9
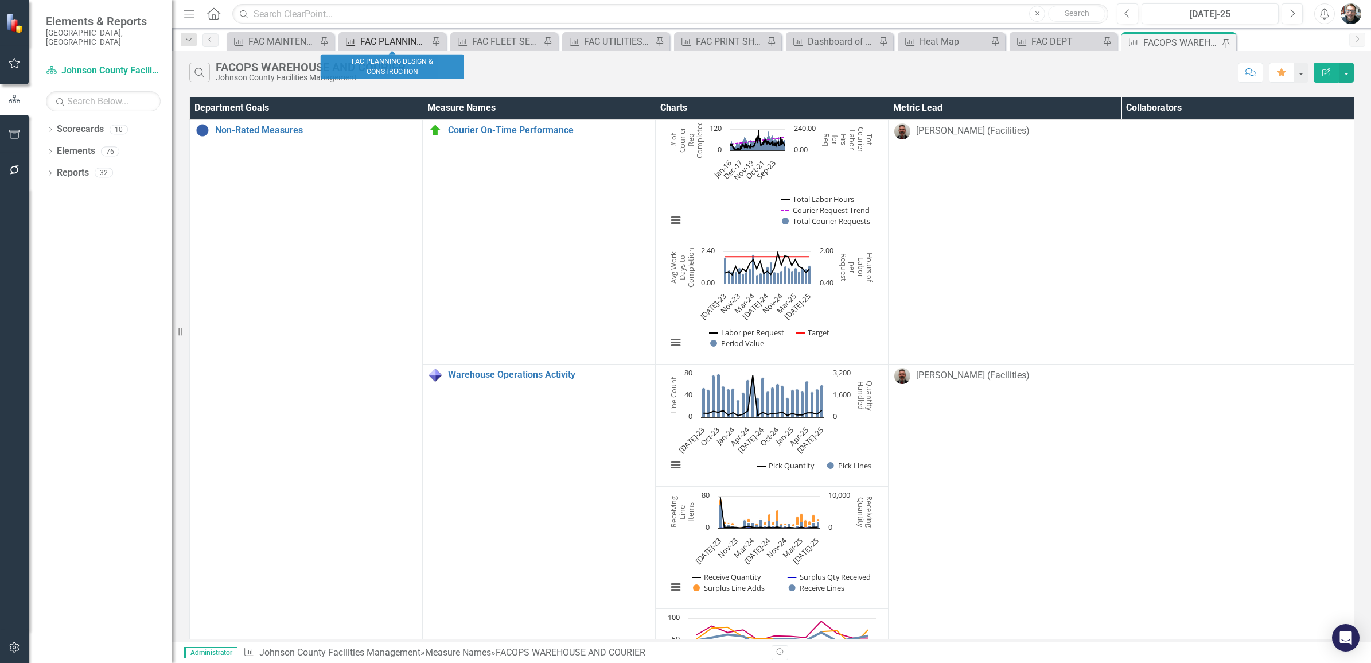
click at [391, 38] on div "FAC PLANNING DESIGN & CONSTRUCTION" at bounding box center [394, 41] width 68 height 14
